Goal: Task Accomplishment & Management: Complete application form

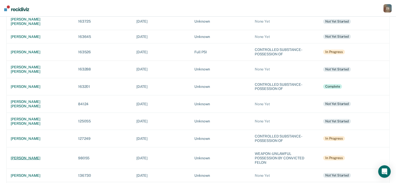
scroll to position [167, 0]
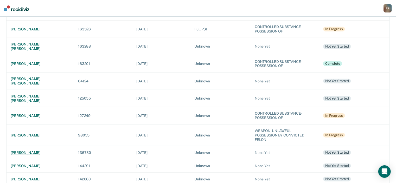
click at [37, 151] on div "[PERSON_NAME]" at bounding box center [40, 153] width 59 height 4
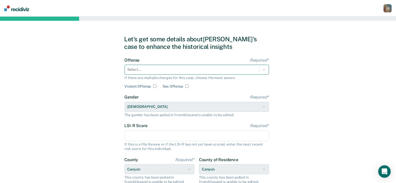
click at [172, 69] on div at bounding box center [192, 69] width 129 height 5
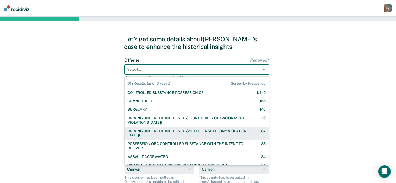
click at [187, 130] on div "DRIVING UNDER THE INFLUENCE-(2ND OFFENSE FELONY VIOLATION [DATE])" at bounding box center [190, 133] width 124 height 9
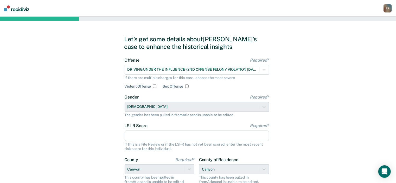
click at [196, 132] on input "LSI-R Score Required*" at bounding box center [197, 136] width 145 height 11
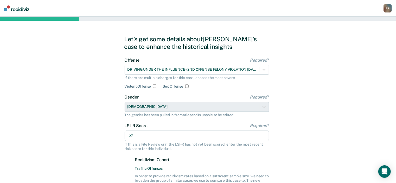
type input "27"
click at [207, 149] on div "If this is a File Review or if the LSI-R has not yet been scored, enter the mos…" at bounding box center [197, 146] width 145 height 9
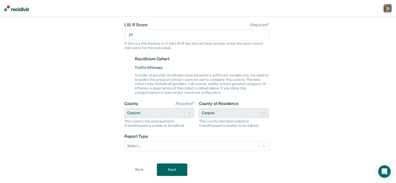
scroll to position [104, 0]
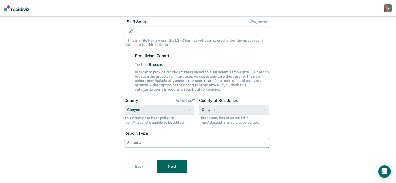
click at [196, 145] on div at bounding box center [192, 142] width 129 height 5
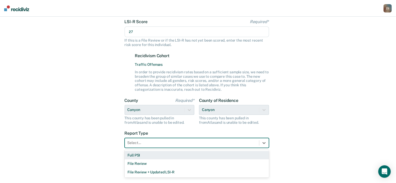
click at [191, 152] on div "Full PSI" at bounding box center [197, 155] width 145 height 9
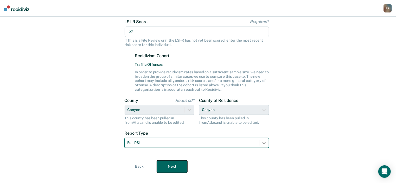
click at [174, 168] on button "Next" at bounding box center [172, 167] width 30 height 12
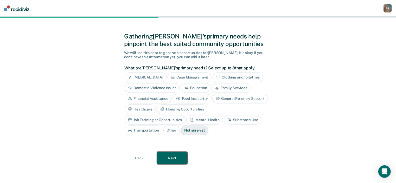
scroll to position [0, 0]
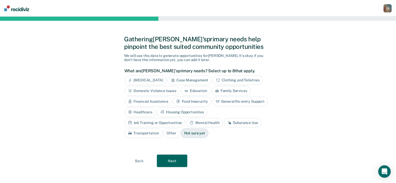
click at [186, 118] on div "Job Training or Opportunities" at bounding box center [155, 123] width 61 height 10
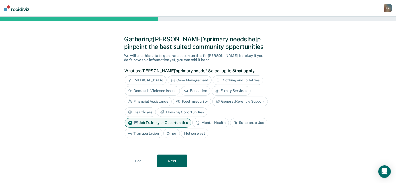
click at [255, 124] on div "Substance Use" at bounding box center [248, 123] width 37 height 10
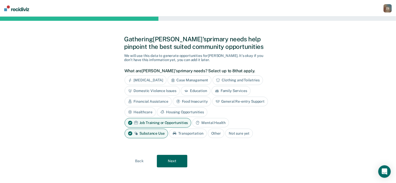
click at [190, 93] on div "Education" at bounding box center [196, 91] width 30 height 10
click at [177, 162] on button "Next" at bounding box center [172, 161] width 30 height 12
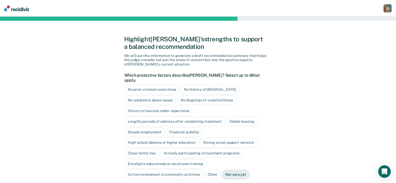
click at [189, 96] on div "No diagnosis of a mental illness" at bounding box center [207, 101] width 60 height 10
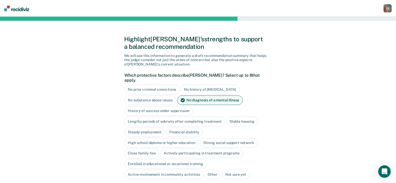
click at [161, 106] on div "History of success under supervision" at bounding box center [159, 111] width 68 height 10
click at [241, 117] on div "Stable housing" at bounding box center [242, 122] width 32 height 10
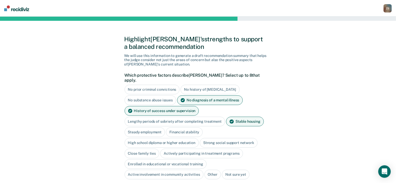
click at [183, 128] on div "Financial stability" at bounding box center [184, 133] width 37 height 10
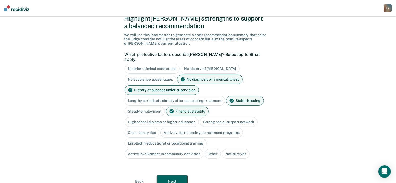
click at [177, 175] on button "Next" at bounding box center [172, 181] width 30 height 12
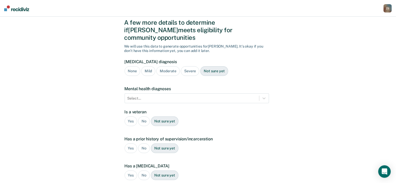
scroll to position [7, 0]
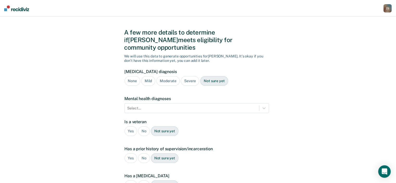
click at [189, 76] on div "Severe" at bounding box center [190, 81] width 18 height 10
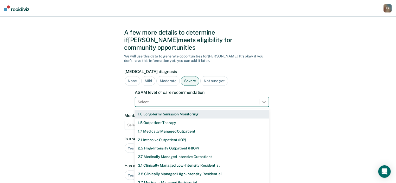
click at [157, 99] on div at bounding box center [197, 101] width 119 height 5
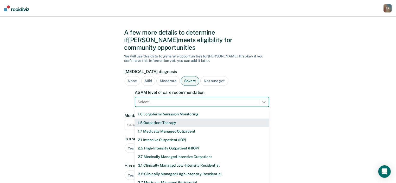
click at [156, 119] on div "1.5 Outpatient Therapy" at bounding box center [202, 123] width 134 height 9
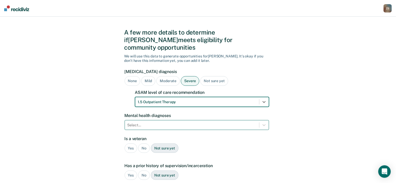
click at [173, 120] on div "Select..." at bounding box center [197, 125] width 145 height 10
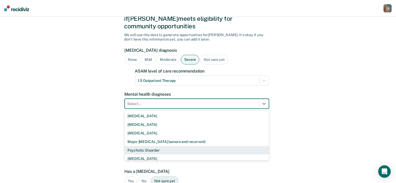
scroll to position [29, 0]
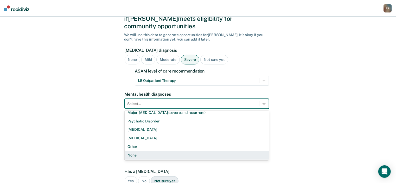
click at [150, 151] on div "None" at bounding box center [197, 155] width 145 height 9
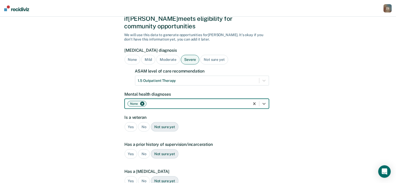
click at [145, 122] on div "No" at bounding box center [144, 127] width 12 height 10
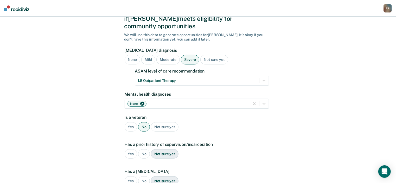
click at [129, 149] on div "Yes" at bounding box center [131, 154] width 13 height 10
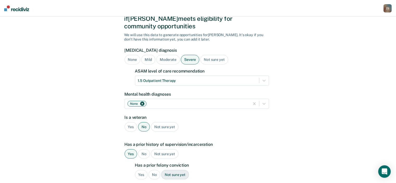
click at [141, 170] on div "Yes" at bounding box center [141, 175] width 13 height 10
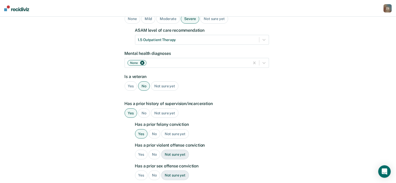
scroll to position [70, 0]
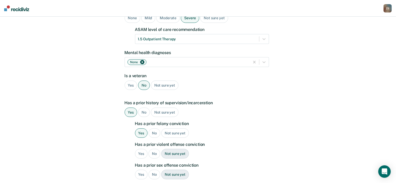
click at [144, 149] on div "Yes" at bounding box center [141, 154] width 13 height 10
click at [152, 170] on div "No" at bounding box center [155, 175] width 12 height 10
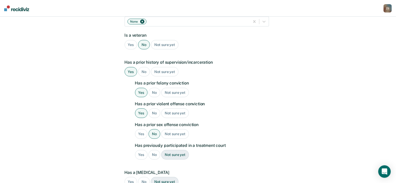
scroll to position [111, 0]
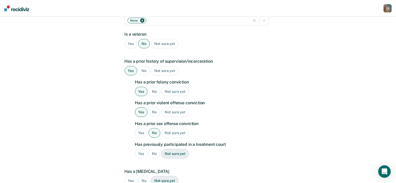
click at [154, 149] on div "No" at bounding box center [155, 154] width 12 height 10
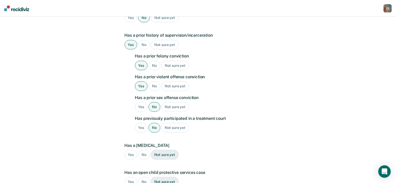
scroll to position [153, 0]
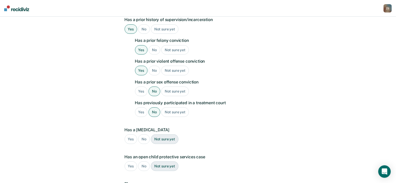
click at [144, 135] on div "No" at bounding box center [144, 140] width 12 height 10
click at [141, 162] on div "No" at bounding box center [144, 167] width 12 height 10
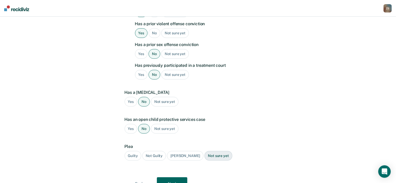
scroll to position [195, 0]
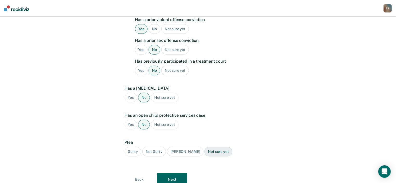
click at [132, 147] on div "Guilty" at bounding box center [133, 152] width 17 height 10
click at [169, 173] on button "Next" at bounding box center [172, 179] width 30 height 12
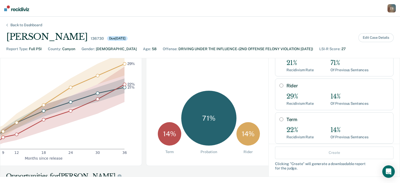
scroll to position [0, 72]
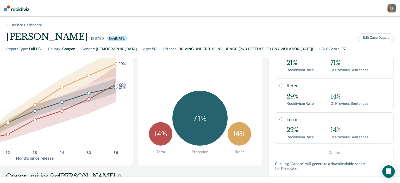
click at [279, 86] on input "Rider" at bounding box center [281, 86] width 4 height 4
radio input "true"
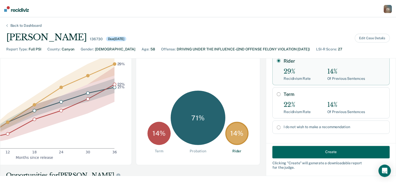
scroll to position [70, 0]
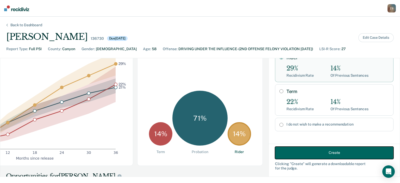
click at [333, 154] on button "Create" at bounding box center [334, 153] width 118 height 12
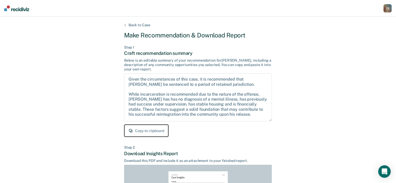
click at [158, 136] on button "Copy to clipboard" at bounding box center [146, 131] width 45 height 12
click at [386, 8] on div "Z S" at bounding box center [388, 8] width 8 height 8
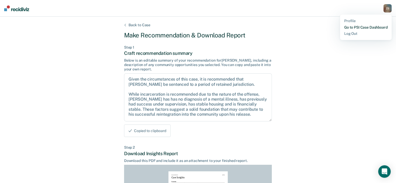
click at [362, 27] on link "Go to PSI Case Dashboard" at bounding box center [365, 27] width 43 height 4
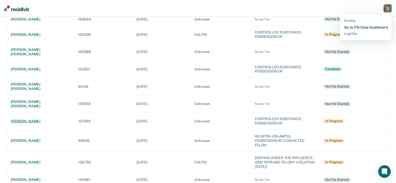
scroll to position [167, 0]
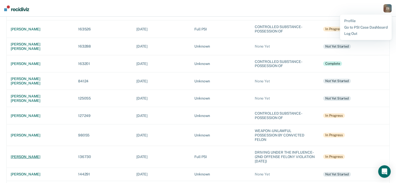
click at [40, 155] on div "[PERSON_NAME]" at bounding box center [40, 157] width 59 height 4
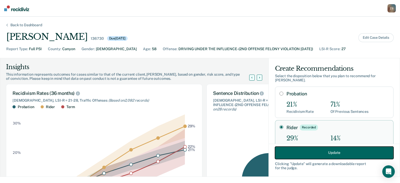
click at [329, 153] on button "Update" at bounding box center [334, 153] width 118 height 12
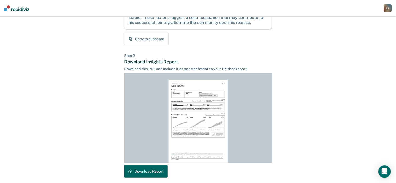
scroll to position [104, 0]
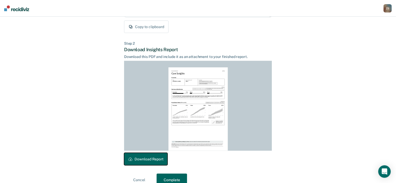
click at [155, 160] on button "Download Report" at bounding box center [145, 159] width 43 height 12
click at [147, 154] on div "Report Attachment [DATE] Case Insights Overview Name [PERSON_NAME] Recommendati…" at bounding box center [198, 109] width 148 height 90
click at [146, 162] on button "Download Report" at bounding box center [145, 159] width 43 height 12
click at [389, 7] on div "Z S" at bounding box center [388, 8] width 8 height 8
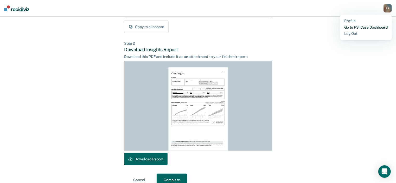
click at [365, 26] on link "Go to PSI Case Dashboard" at bounding box center [365, 27] width 43 height 4
